Goal: Information Seeking & Learning: Stay updated

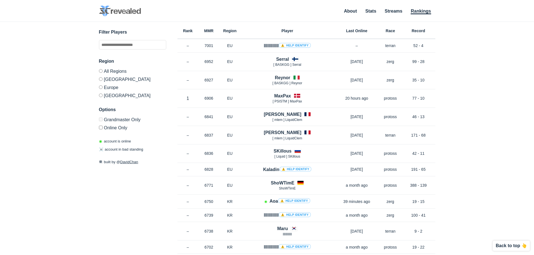
click at [110, 87] on label "Europe" at bounding box center [132, 87] width 67 height 8
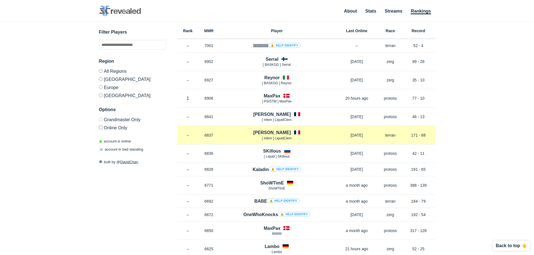
scroll to position [463, 0]
